Goal: Transaction & Acquisition: Purchase product/service

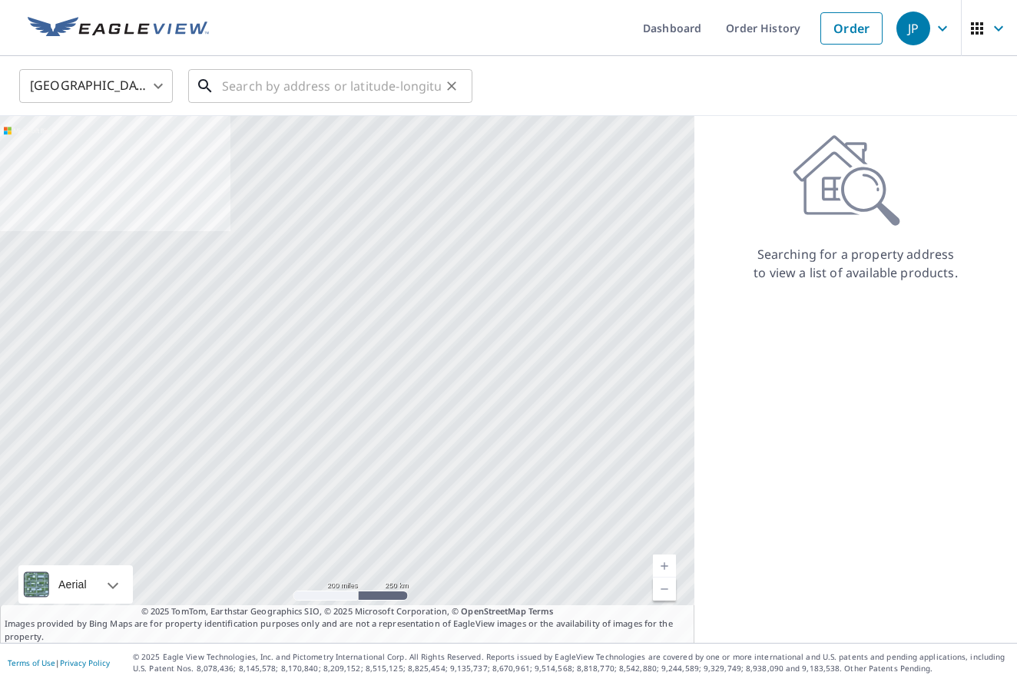
click at [237, 84] on input "text" at bounding box center [331, 85] width 219 height 43
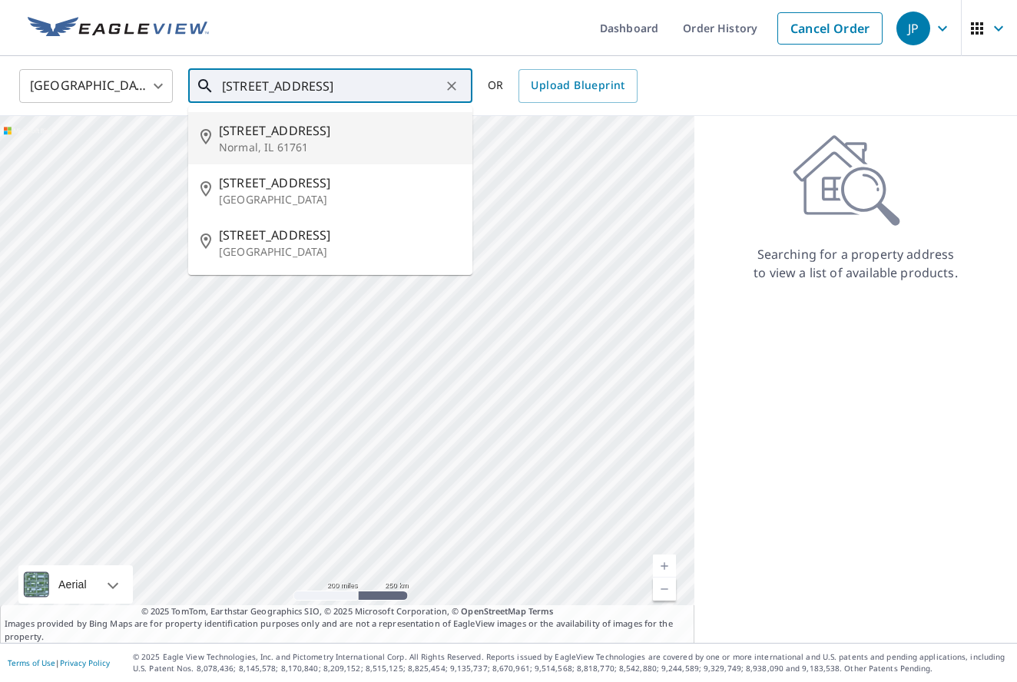
click at [279, 137] on span "[STREET_ADDRESS]" at bounding box center [339, 130] width 241 height 18
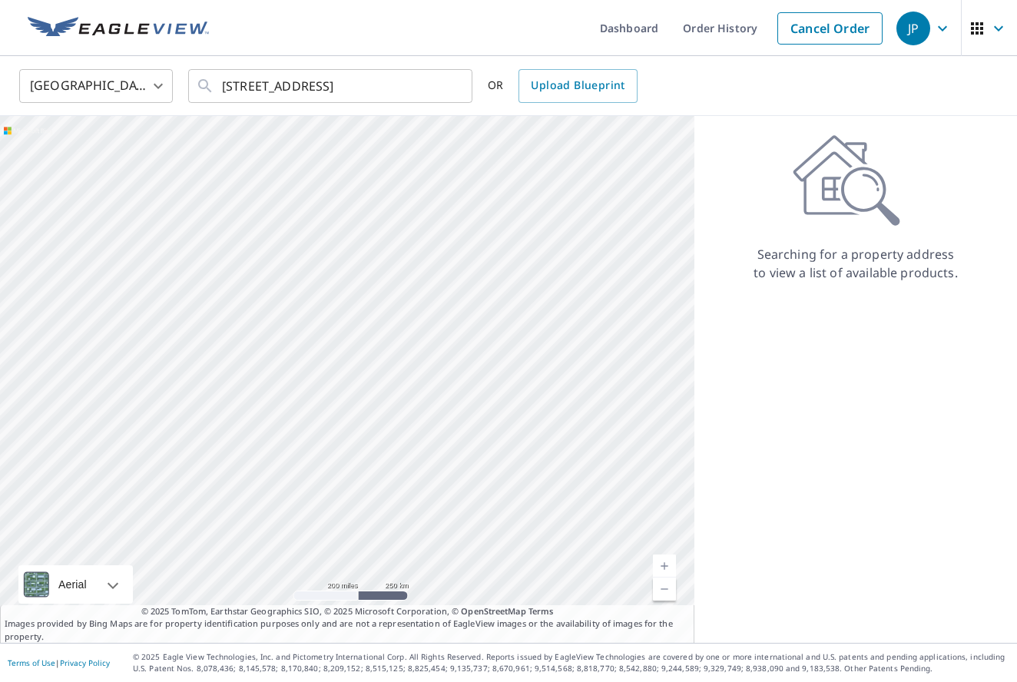
type input "[STREET_ADDRESS]"
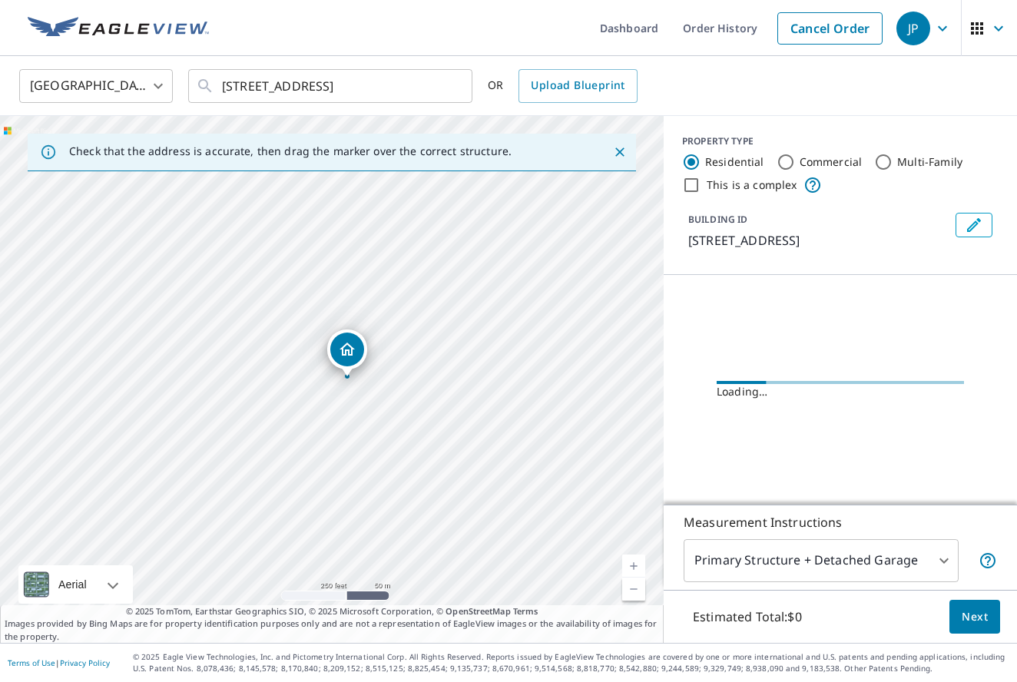
click at [633, 564] on link "Current Level 17, Zoom In" at bounding box center [633, 565] width 23 height 23
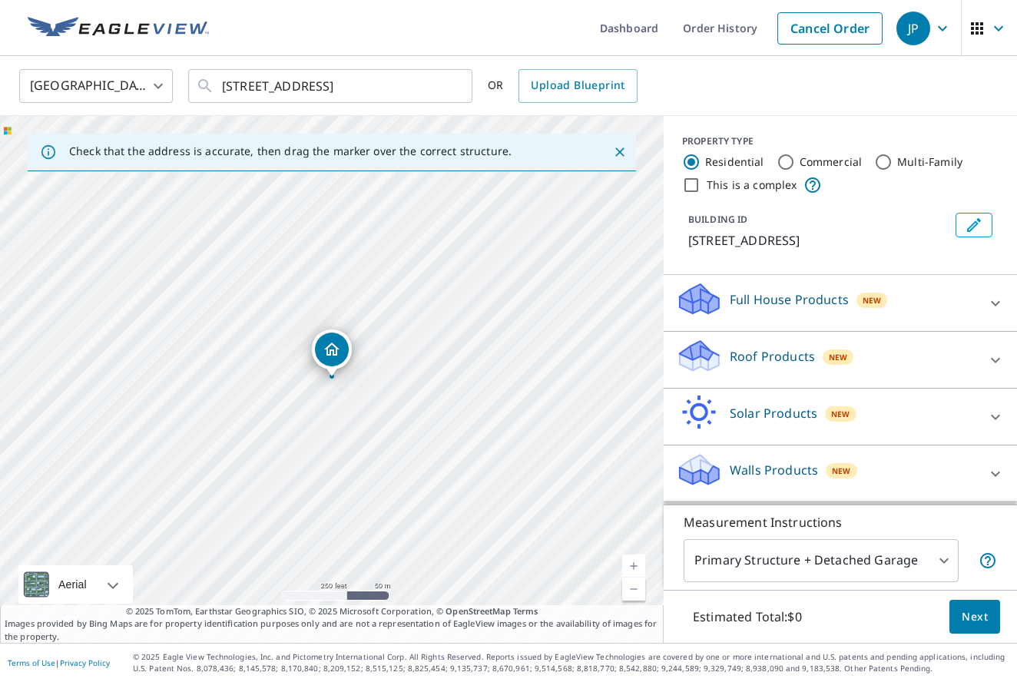
click at [633, 563] on link "Current Level 17, Zoom In" at bounding box center [633, 565] width 23 height 23
click at [631, 562] on link "Current Level 17.819427754358177, Zoom In" at bounding box center [633, 565] width 23 height 23
click at [630, 561] on link "Current Level 17.819427754358177, Zoom In" at bounding box center [633, 565] width 23 height 23
click at [997, 358] on icon at bounding box center [995, 360] width 18 height 18
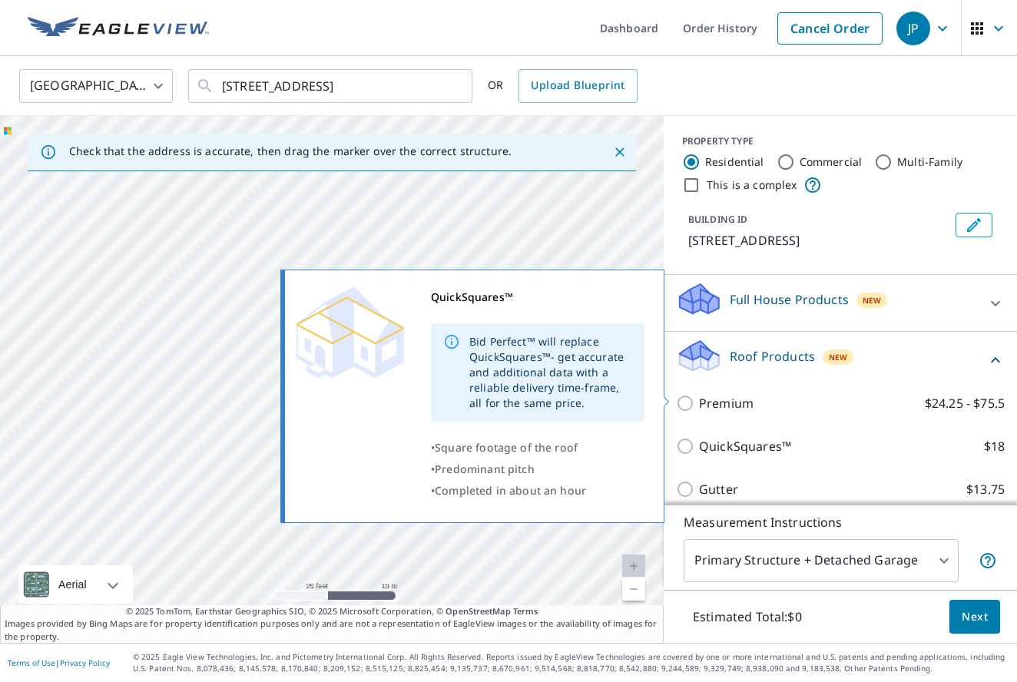
scroll to position [84, 0]
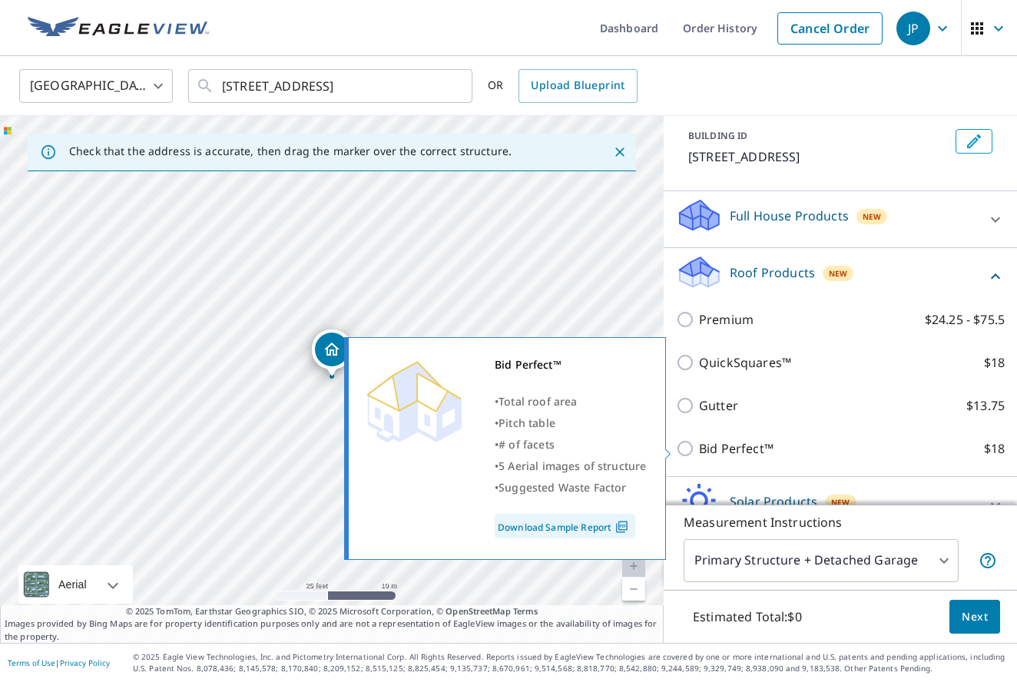
click at [690, 449] on input "Bid Perfect™ $18" at bounding box center [687, 448] width 23 height 18
checkbox input "true"
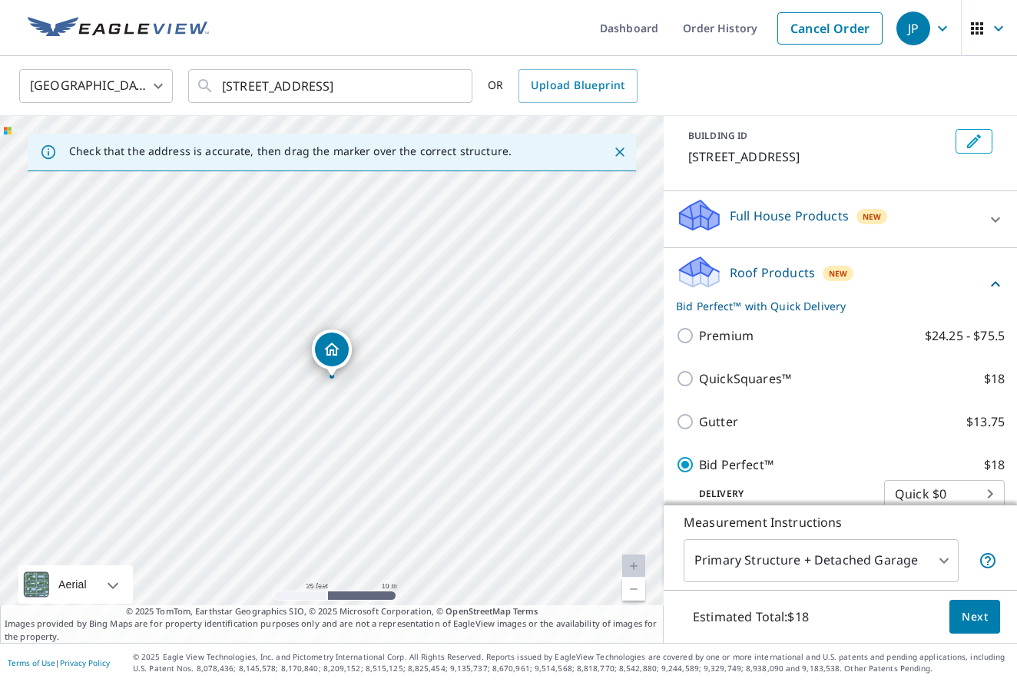
click at [980, 617] on span "Next" at bounding box center [974, 616] width 26 height 19
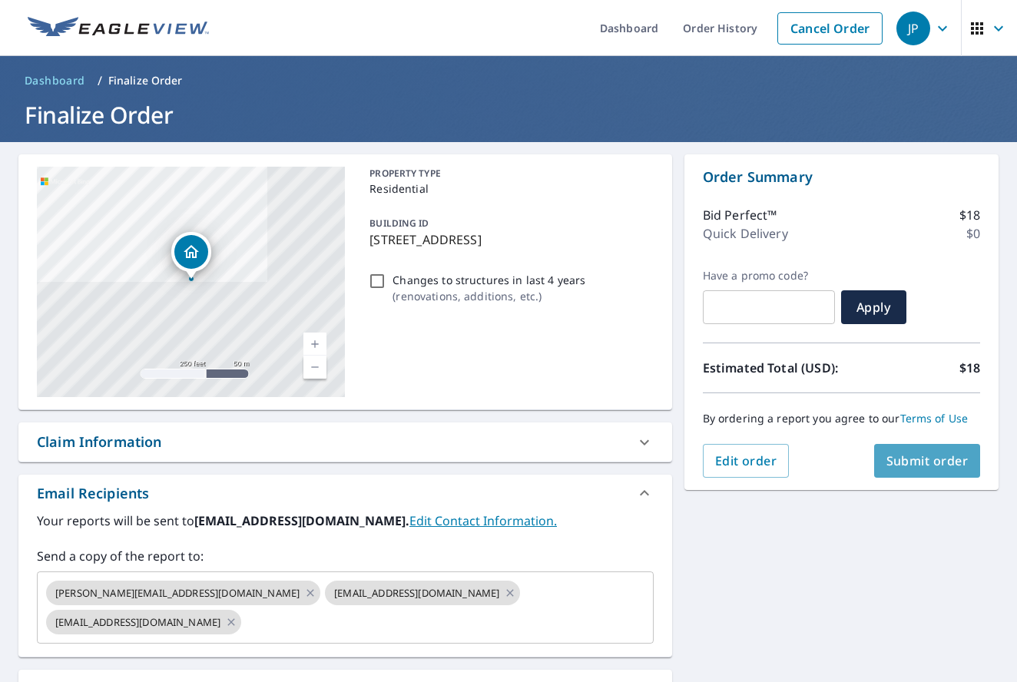
click at [952, 462] on span "Submit order" at bounding box center [927, 460] width 82 height 17
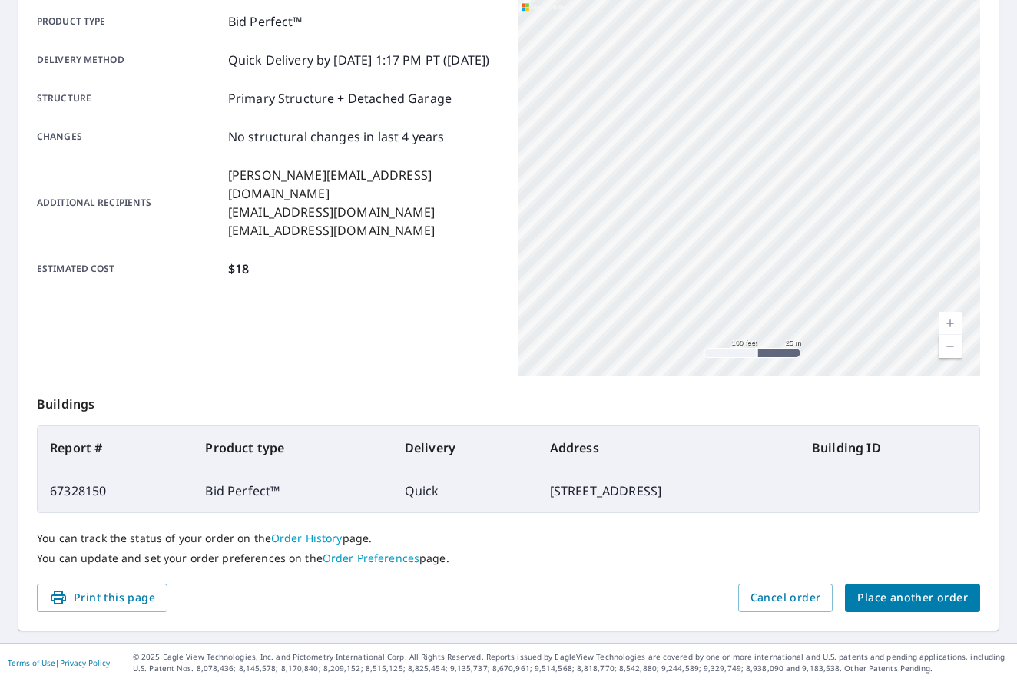
scroll to position [221, 0]
